Goal: Find contact information: Find contact information

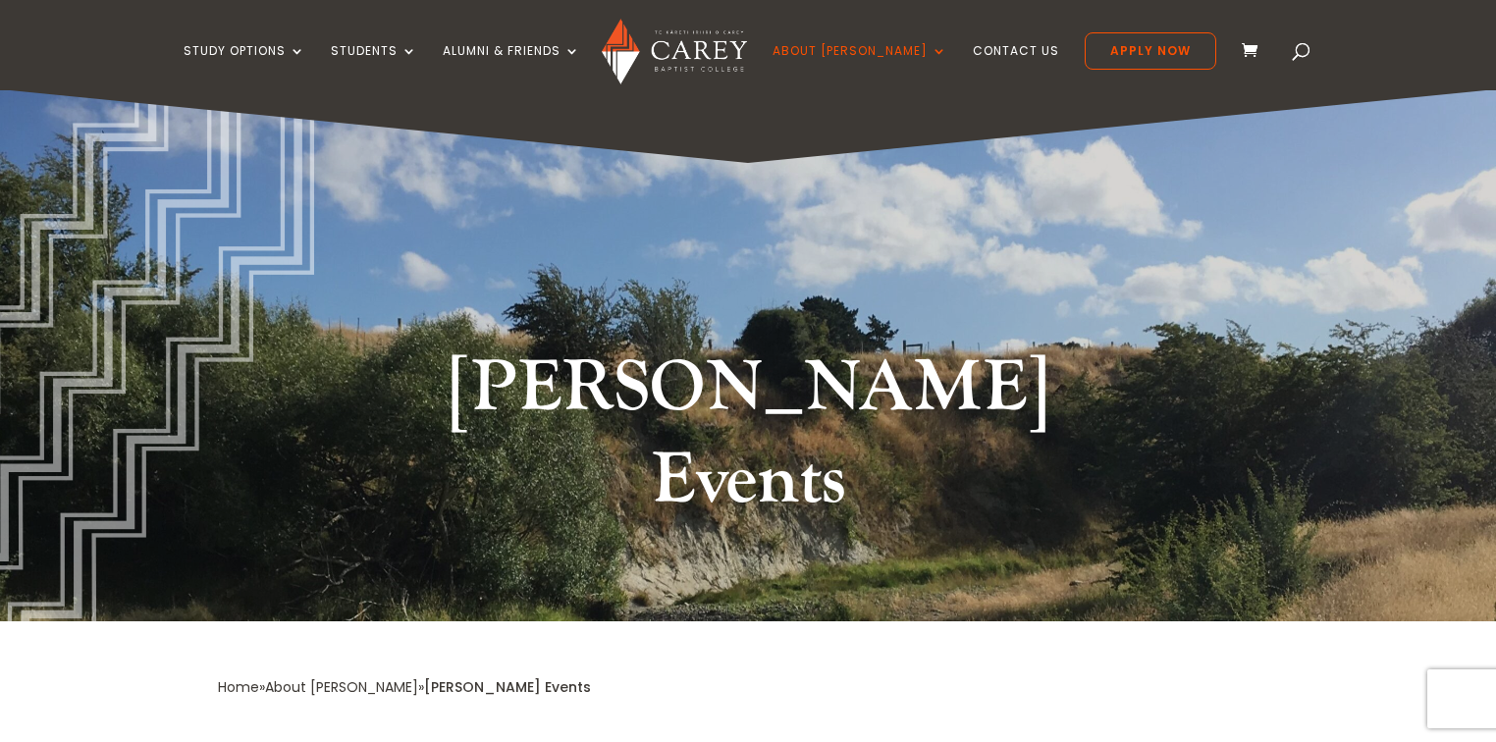
drag, startPoint x: 526, startPoint y: 141, endPoint x: 519, endPoint y: 153, distance: 13.6
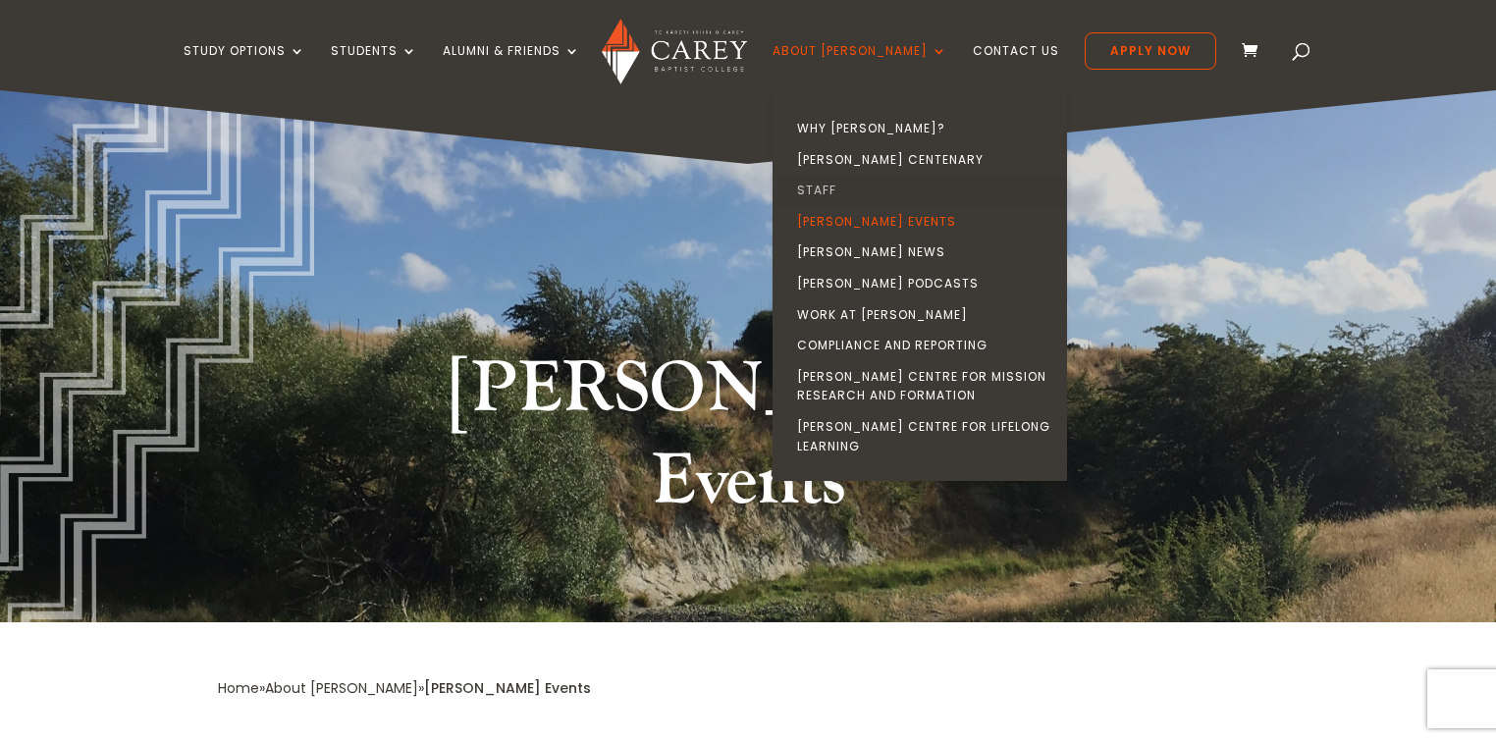
click at [854, 188] on link "Staff" at bounding box center [925, 190] width 295 height 31
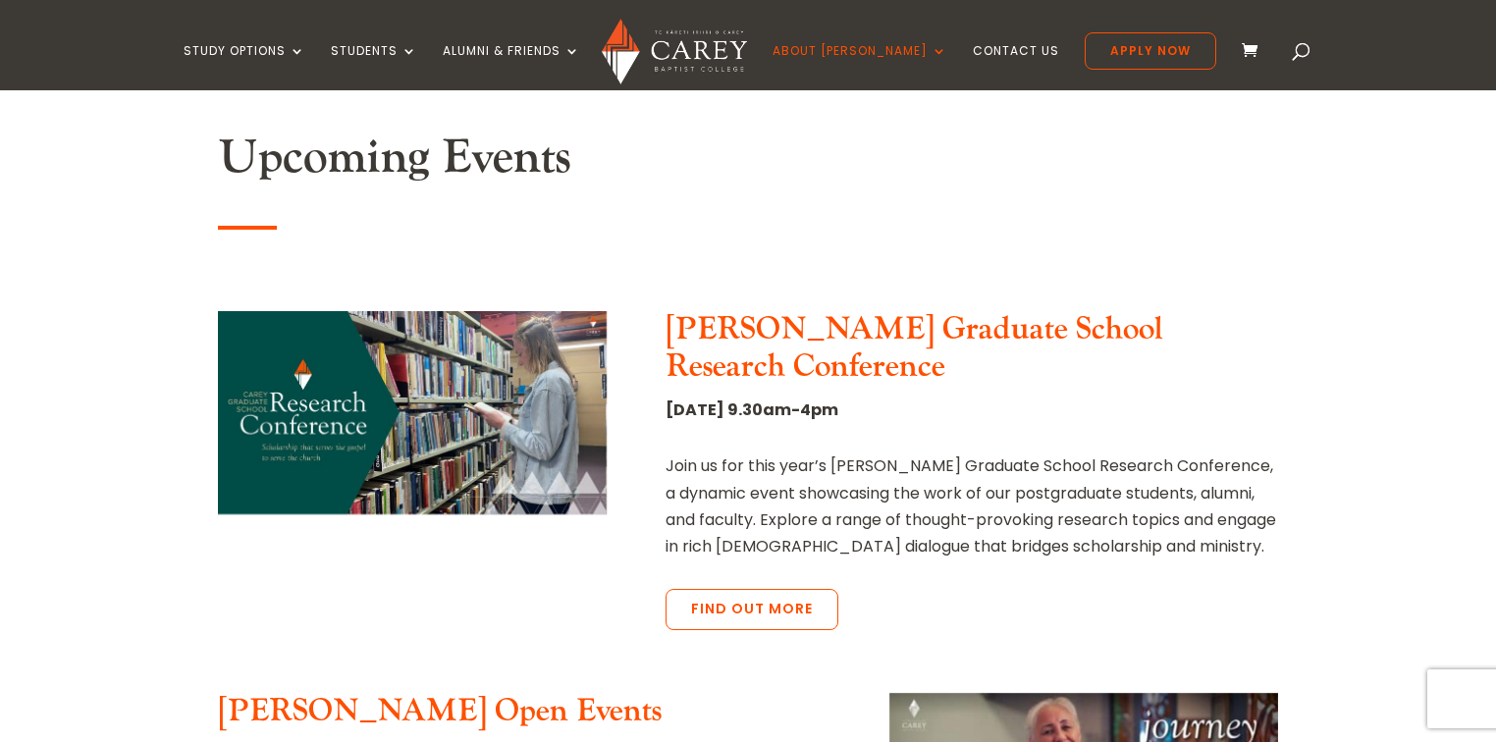
scroll to position [628, 0]
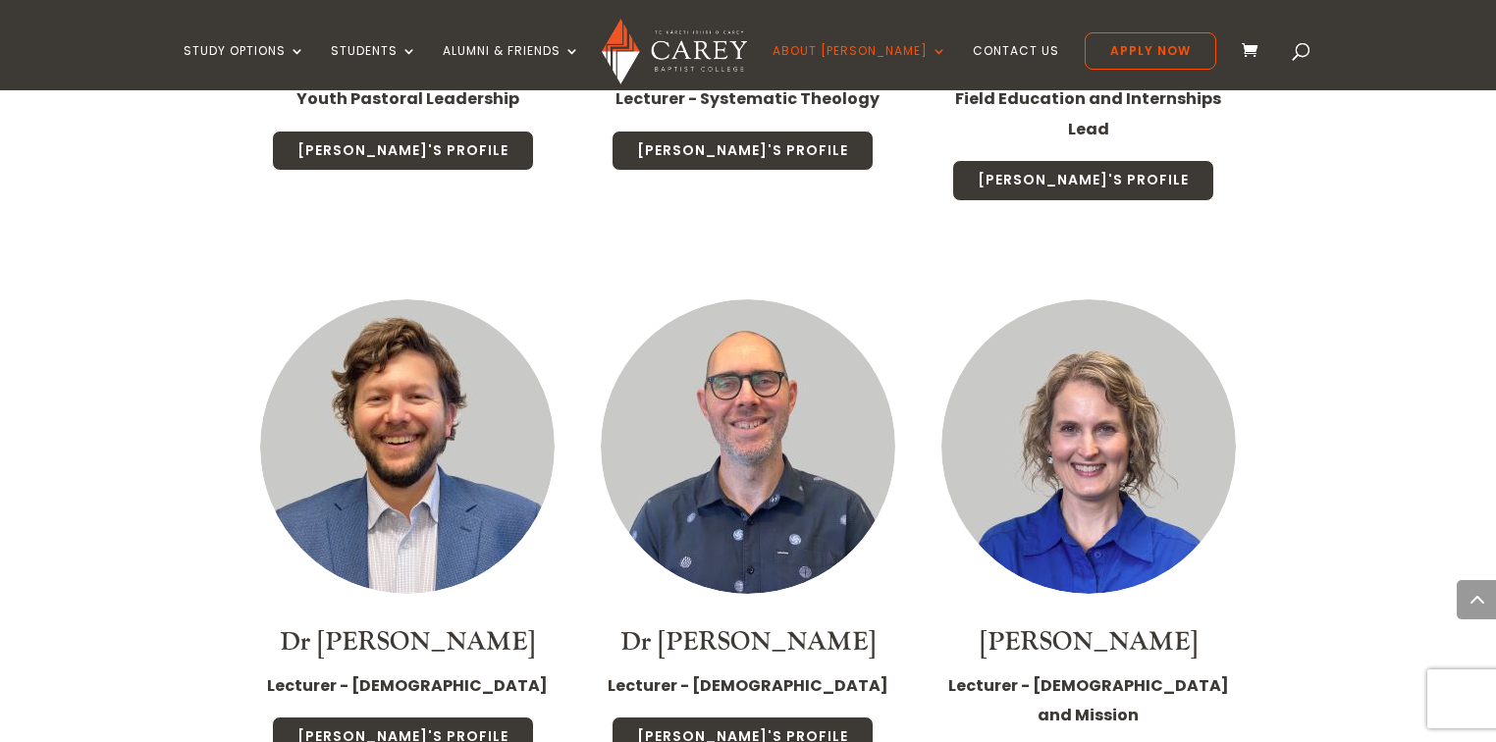
scroll to position [3849, 0]
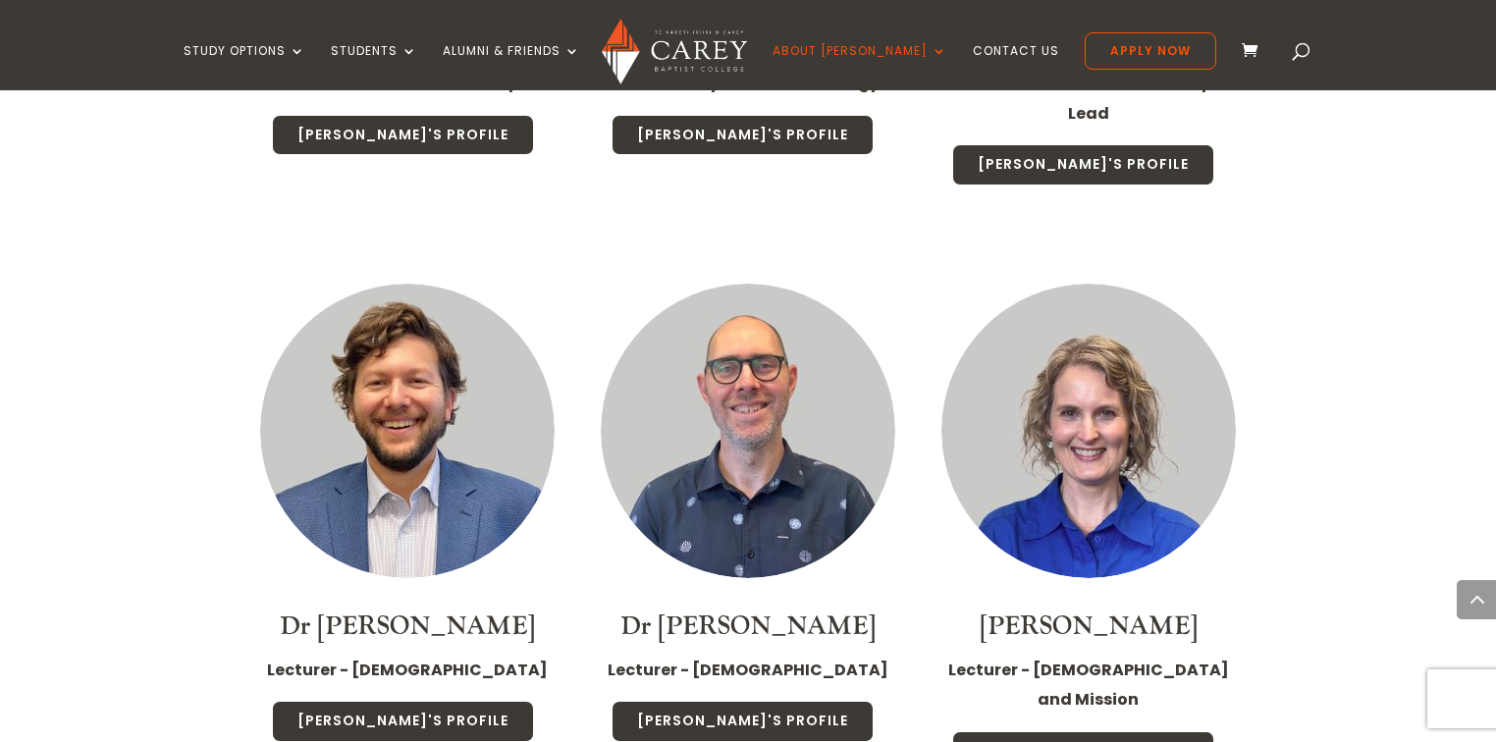
click at [475, 610] on link "Dr [PERSON_NAME]" at bounding box center [407, 626] width 255 height 33
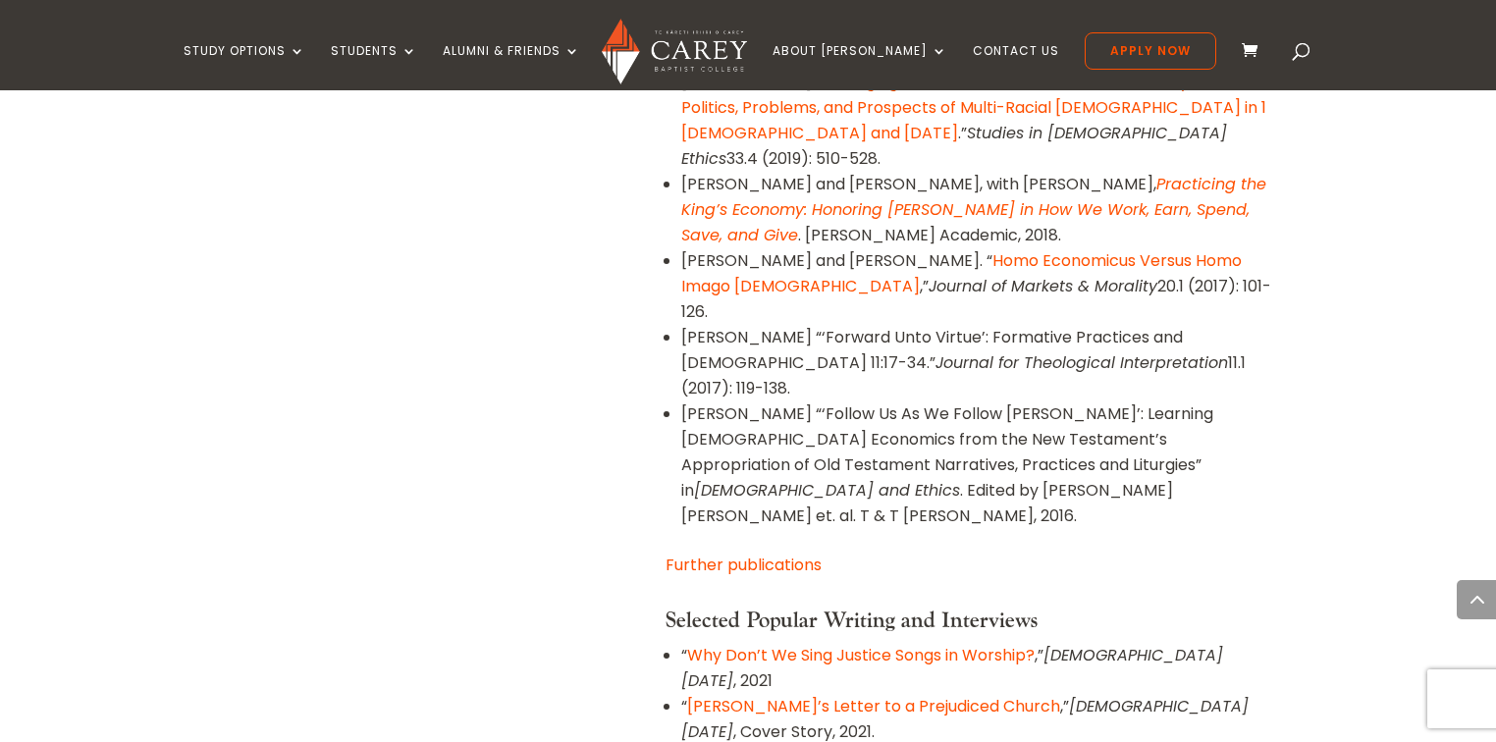
scroll to position [2199, 0]
